Goal: Task Accomplishment & Management: Manage account settings

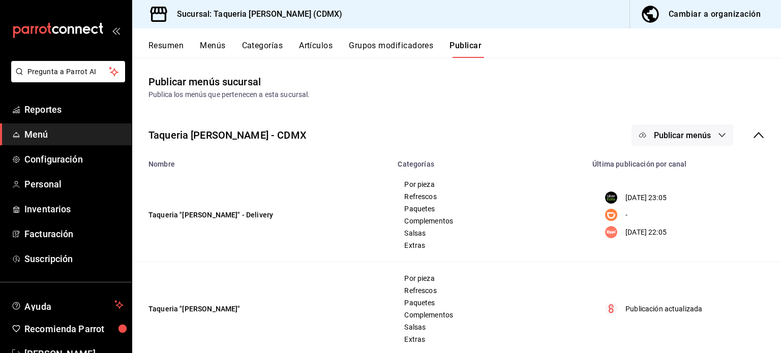
click at [650, 33] on div "Resumen Menús Categorías Artículos Grupos modificadores Publicar" at bounding box center [456, 42] width 649 height 29
click at [696, 12] on div "Cambiar a organización" at bounding box center [715, 14] width 92 height 14
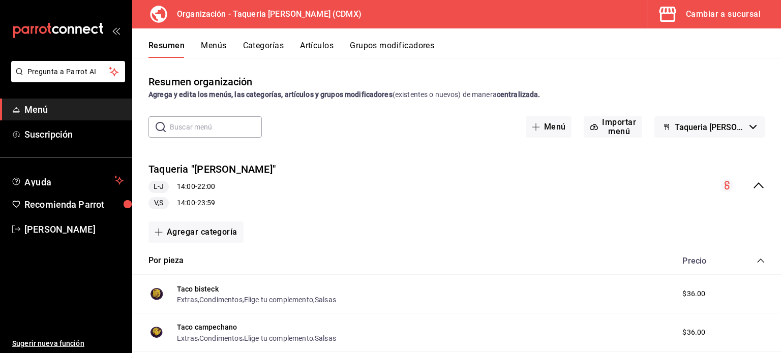
click at [378, 50] on button "Grupos modificadores" at bounding box center [392, 49] width 84 height 17
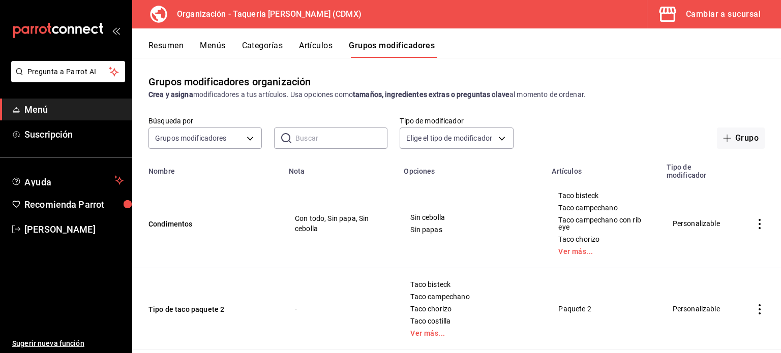
click at [317, 49] on button "Artículos" at bounding box center [316, 49] width 34 height 17
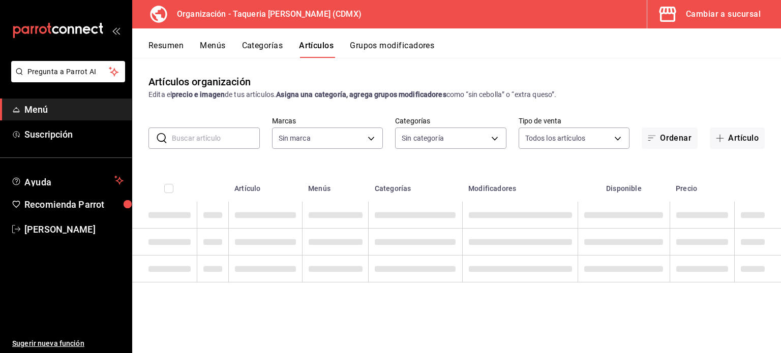
type input "ce101241-e291-4bf4-bb44-606d110127b7"
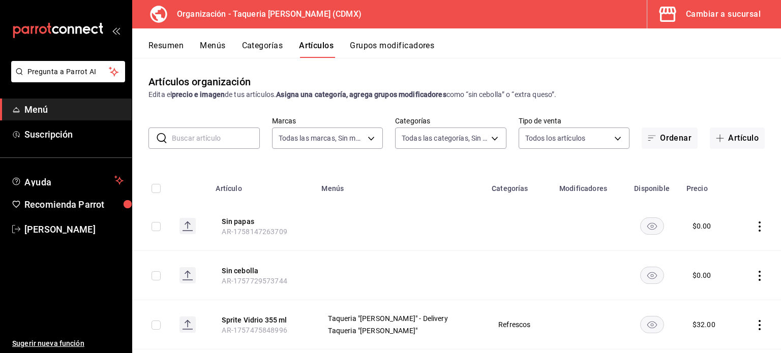
type input "525dfa34-559b-4d38-94f6-aaf585d6ada2,a85c83a3-24f4-47d7-91b1-cd088f40c17e,fc4c7…"
click at [216, 139] on input "text" at bounding box center [216, 138] width 88 height 20
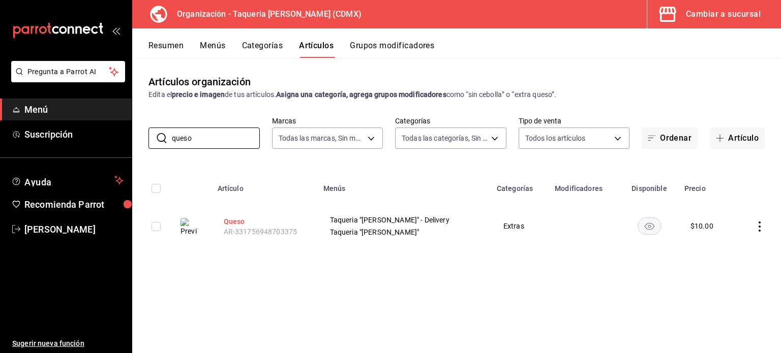
type input "queso"
click at [248, 225] on button "Queso" at bounding box center [264, 222] width 81 height 10
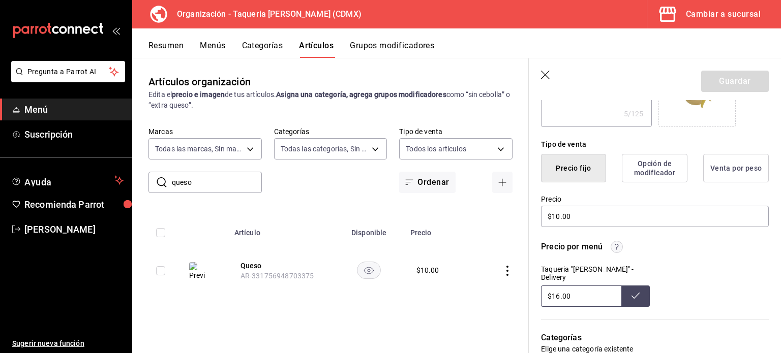
scroll to position [212, 0]
click at [545, 73] on icon "button" at bounding box center [546, 76] width 10 height 10
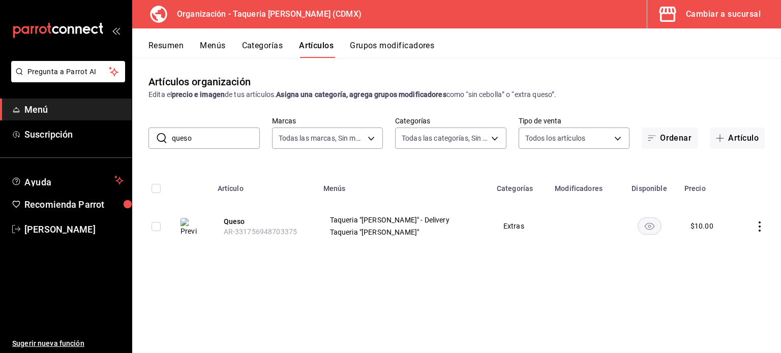
click at [405, 49] on button "Grupos modificadores" at bounding box center [392, 49] width 84 height 17
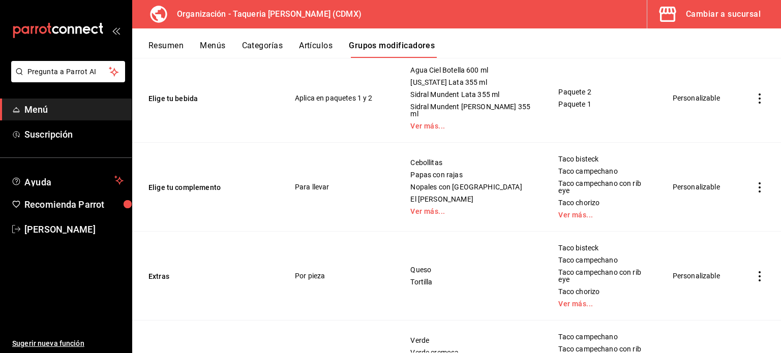
scroll to position [352, 0]
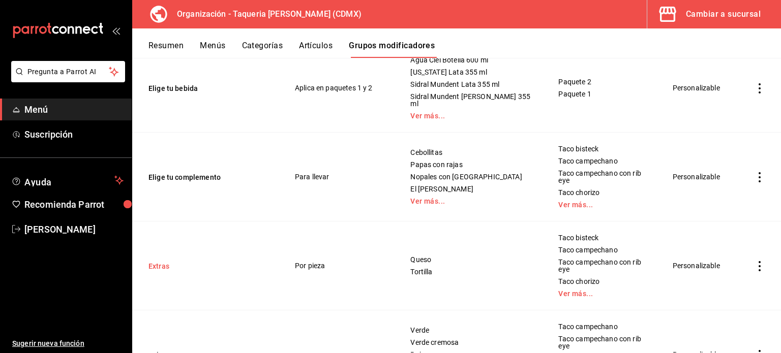
click at [157, 261] on button "Extras" at bounding box center [209, 266] width 122 height 10
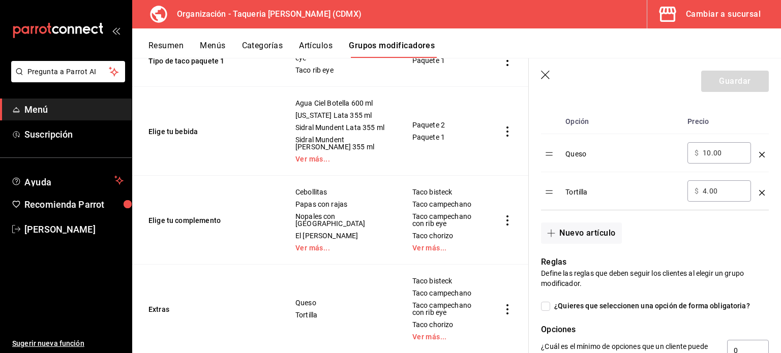
scroll to position [325, 0]
click at [725, 147] on div "​ $ 10.00 ​" at bounding box center [719, 153] width 64 height 21
click at [726, 156] on input "10.00" at bounding box center [723, 153] width 41 height 10
type input "1.00"
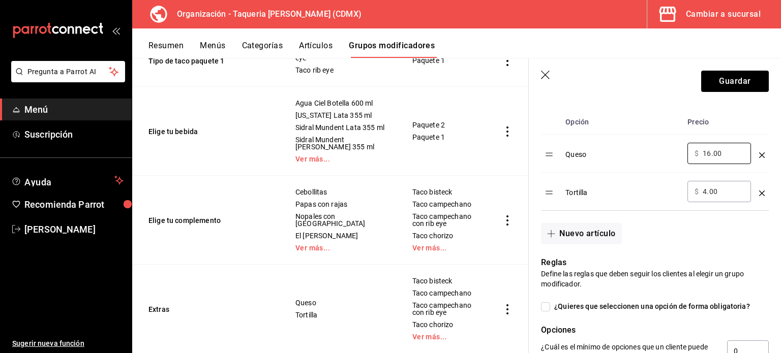
type input "16.00"
click at [706, 197] on div "​ $ 4.00 ​" at bounding box center [719, 191] width 64 height 21
click at [706, 190] on input "4.00" at bounding box center [723, 192] width 41 height 10
type input "6.00"
click at [706, 84] on button "Guardar" at bounding box center [735, 81] width 68 height 21
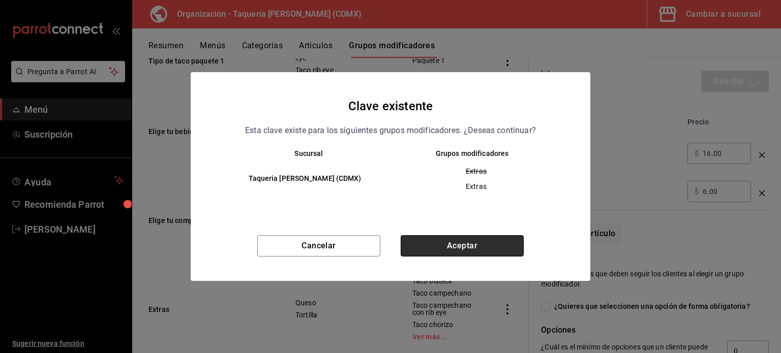
click at [446, 243] on button "Aceptar" at bounding box center [462, 245] width 123 height 21
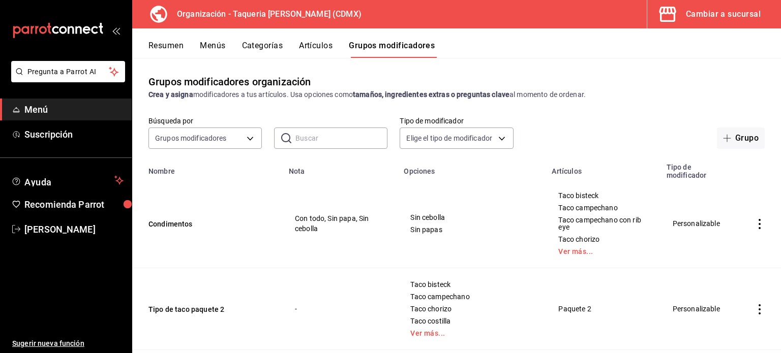
click at [53, 110] on span "Menú" at bounding box center [73, 110] width 99 height 14
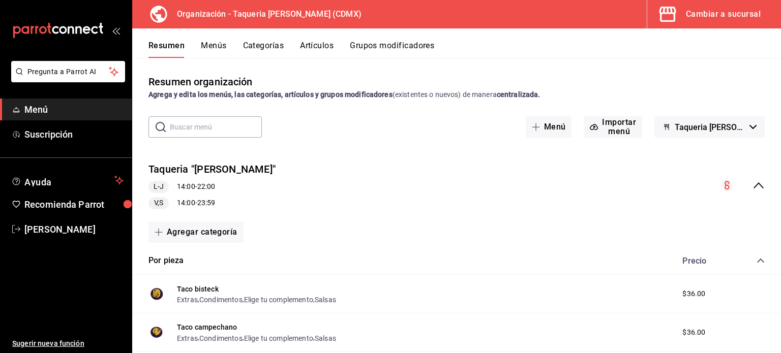
click at [718, 17] on div "Cambiar a sucursal" at bounding box center [723, 14] width 75 height 14
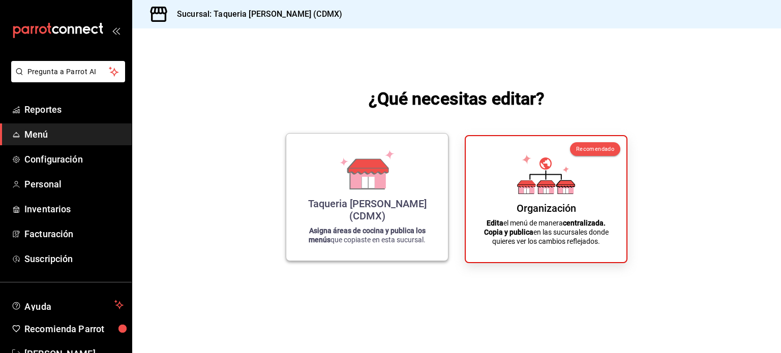
drag, startPoint x: 333, startPoint y: 208, endPoint x: 315, endPoint y: 192, distance: 24.1
click at [315, 192] on div "Taqueria [PERSON_NAME] (CDMX) Asigna áreas de cocina y publica los menús que co…" at bounding box center [366, 197] width 137 height 111
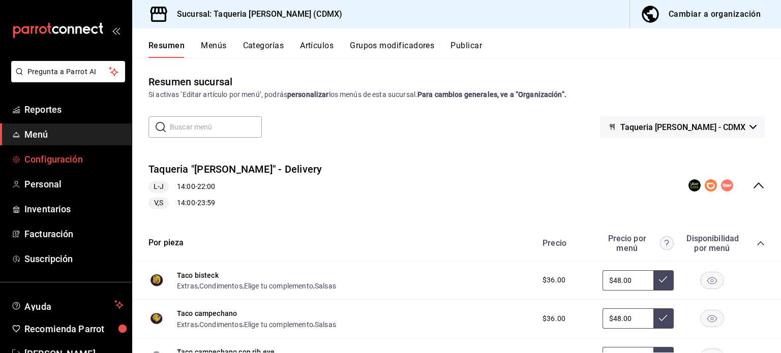
click at [47, 159] on span "Configuración" at bounding box center [73, 160] width 99 height 14
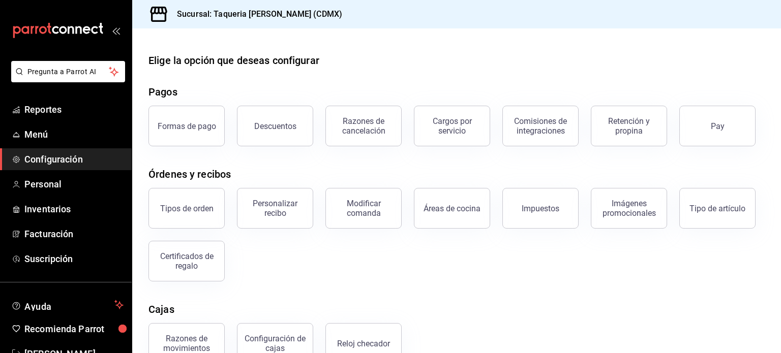
drag, startPoint x: 199, startPoint y: 134, endPoint x: 335, endPoint y: 184, distance: 144.6
click at [335, 184] on div "Elige la opción que deseas configurar Pagos Formas de pago Descuentos Razones d…" at bounding box center [456, 250] width 649 height 394
click at [557, 123] on div "Comisiones de integraciones" at bounding box center [540, 125] width 63 height 19
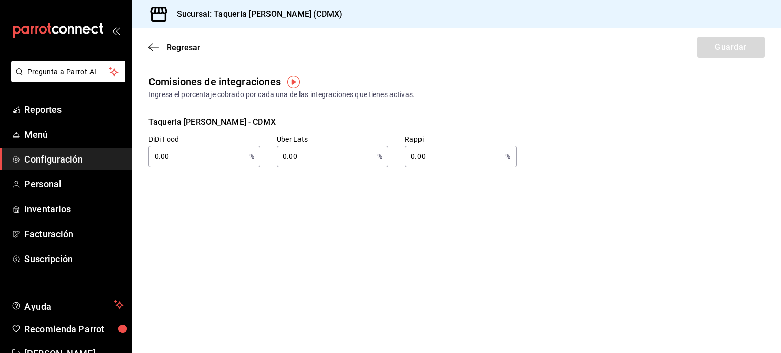
drag, startPoint x: 142, startPoint y: 43, endPoint x: 100, endPoint y: 61, distance: 45.1
click at [154, 40] on div "Regresar Guardar" at bounding box center [456, 47] width 649 height 38
drag, startPoint x: 152, startPoint y: 47, endPoint x: 192, endPoint y: 5, distance: 57.5
click at [192, 5] on div "Sucursal: Taqueria [PERSON_NAME] (CDMX) Regresar Guardar Comisiones de integrac…" at bounding box center [456, 176] width 649 height 353
click at [162, 46] on span "Regresar" at bounding box center [174, 48] width 52 height 10
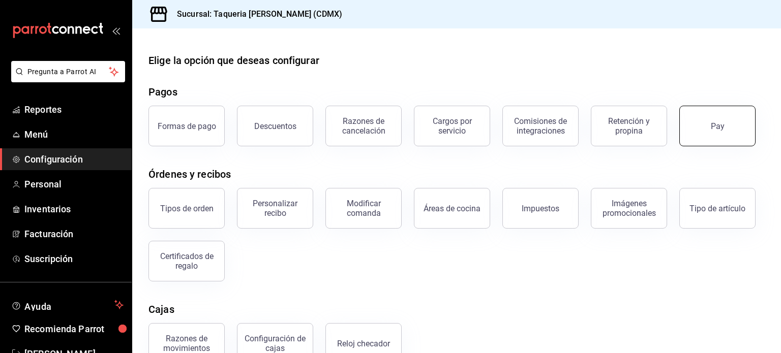
click at [714, 141] on button "Pay" at bounding box center [717, 126] width 76 height 41
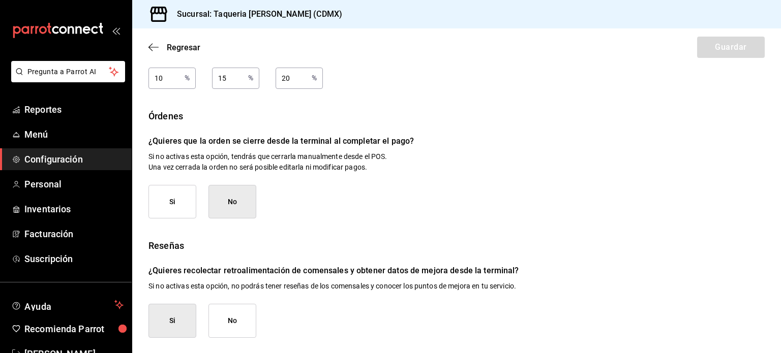
scroll to position [164, 0]
click at [152, 44] on icon "button" at bounding box center [150, 48] width 4 height 8
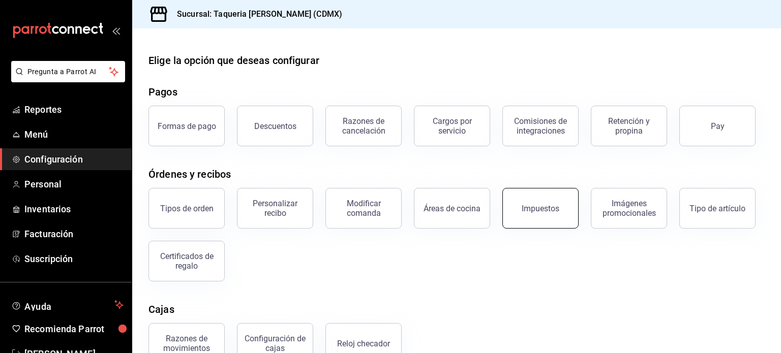
click at [566, 213] on button "Impuestos" at bounding box center [540, 208] width 76 height 41
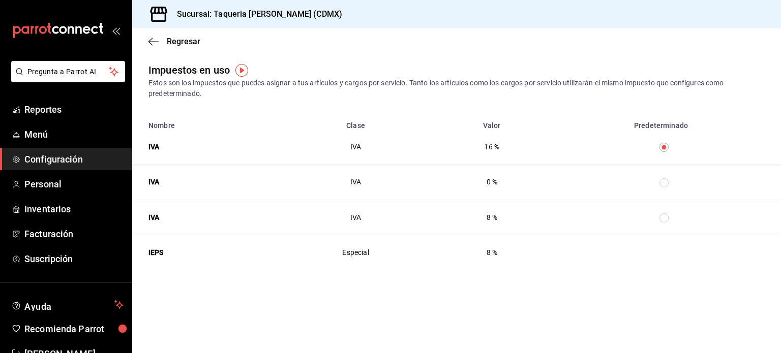
click at [667, 182] on input "taxesTable" at bounding box center [663, 182] width 9 height 9
radio input "false"
click at [155, 40] on icon "button" at bounding box center [153, 41] width 10 height 9
